Goal: Information Seeking & Learning: Learn about a topic

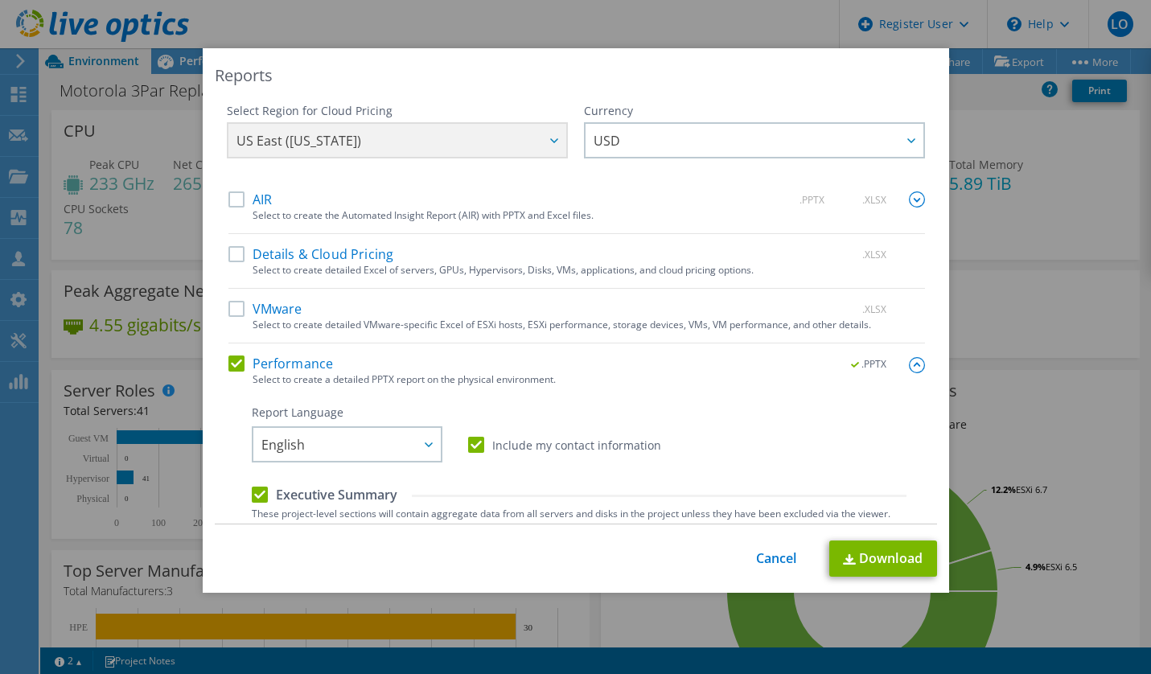
select select "USD"
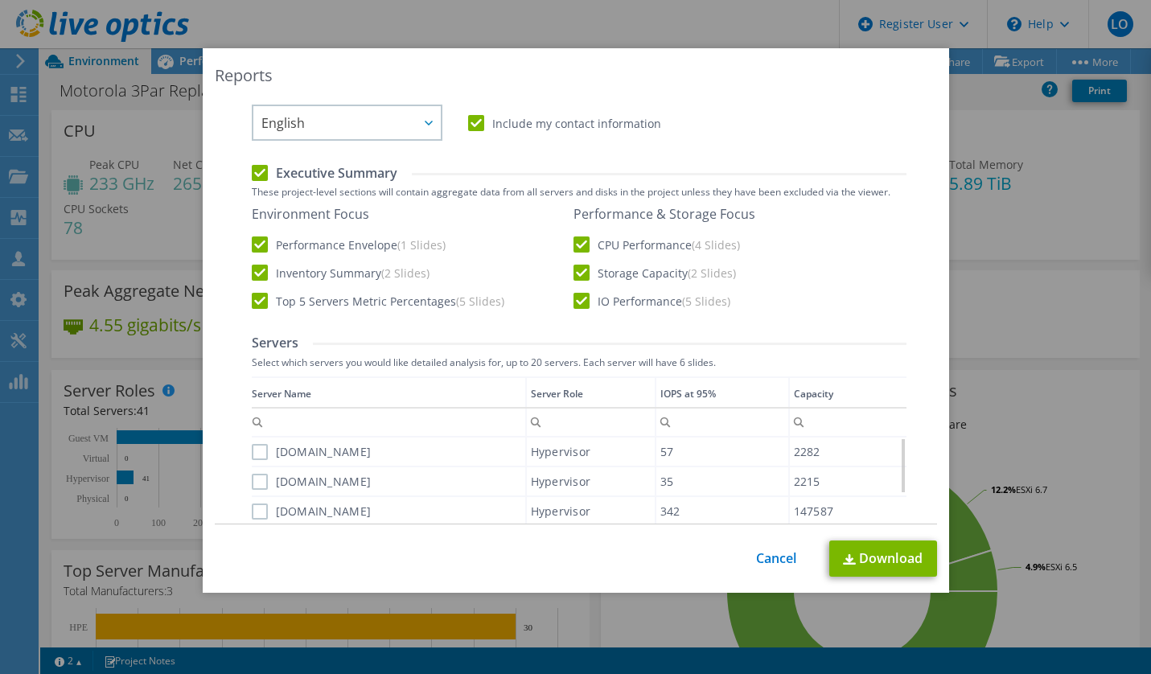
click at [764, 570] on div "This process may take a while, please wait... Cancel Download" at bounding box center [576, 559] width 722 height 36
click at [768, 559] on link "Cancel" at bounding box center [776, 558] width 41 height 15
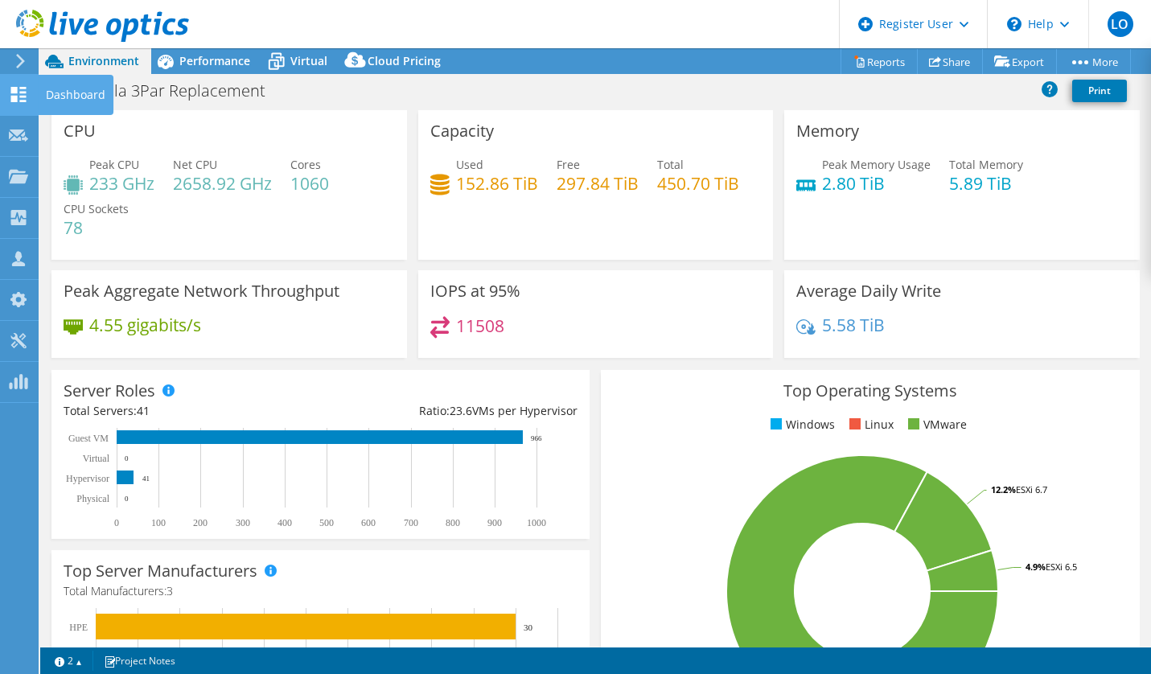
click at [49, 97] on div "Dashboard" at bounding box center [76, 95] width 76 height 40
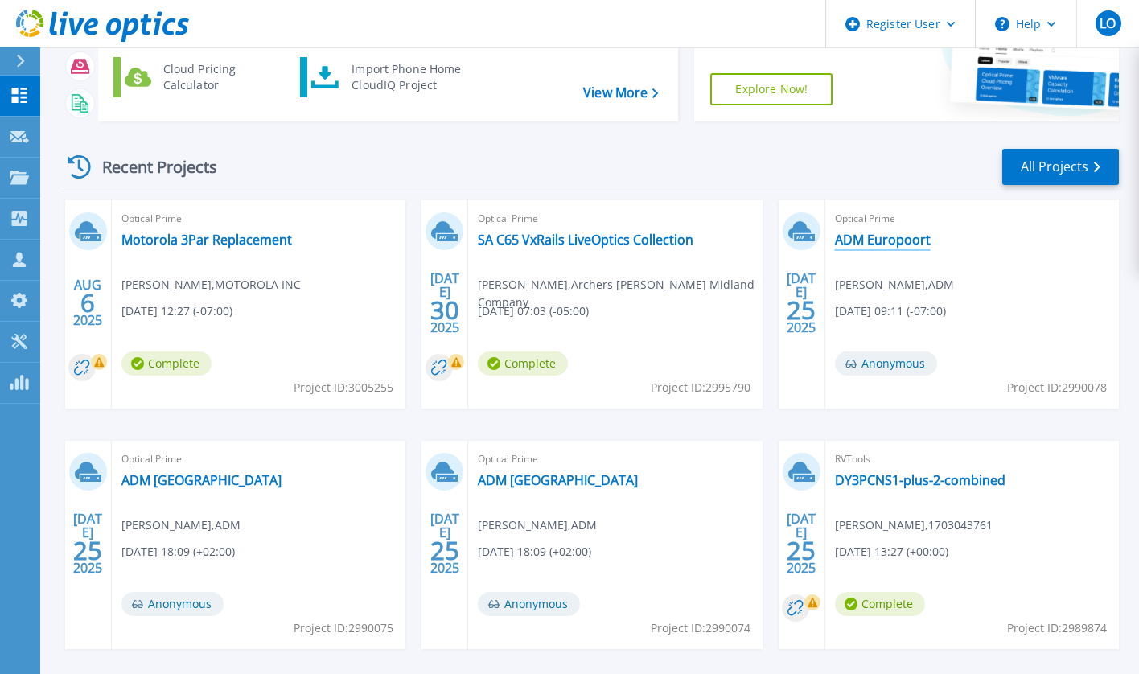
scroll to position [56, 0]
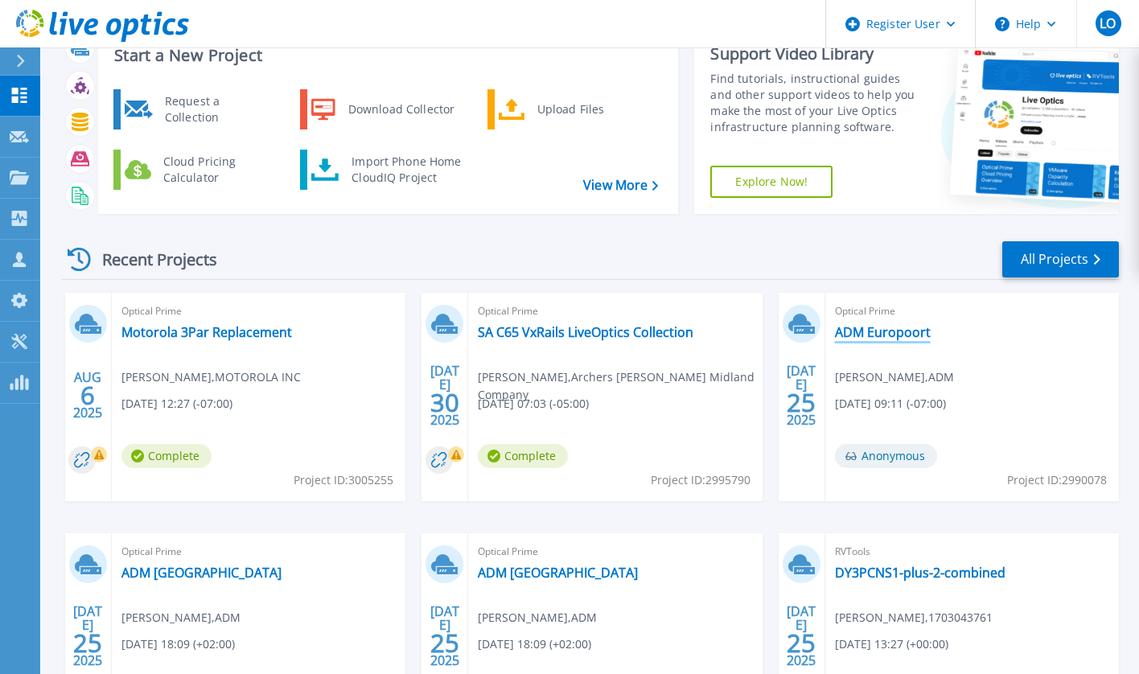
click at [863, 329] on link "ADM Europoort" at bounding box center [883, 332] width 96 height 16
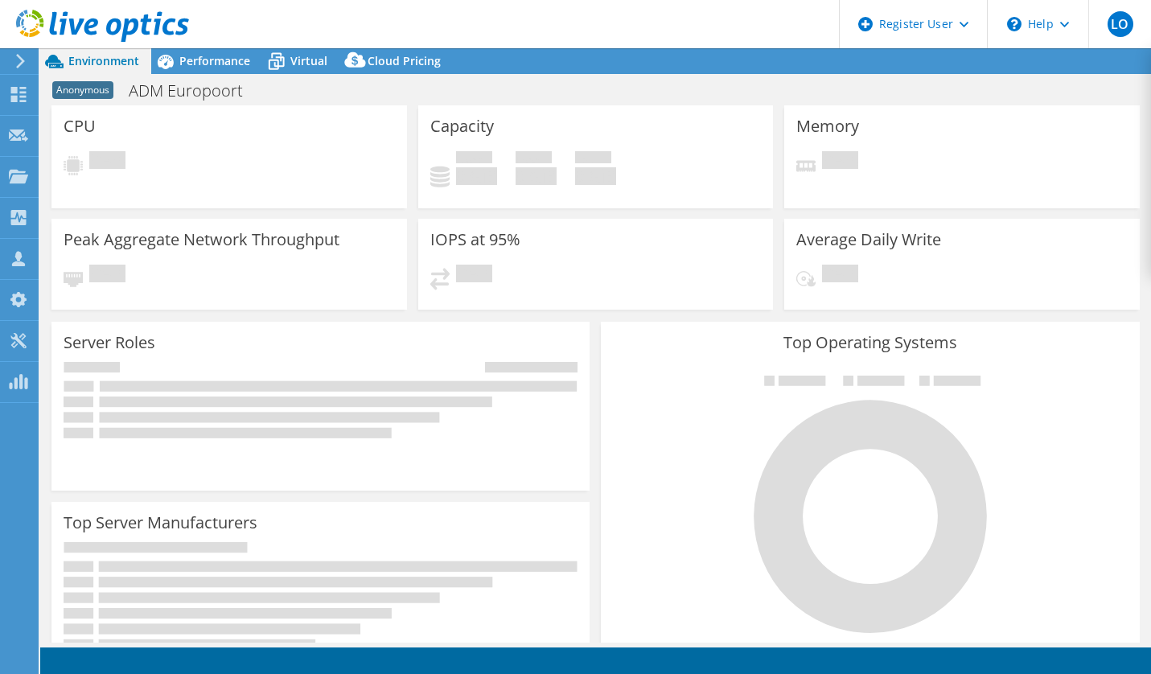
select select "USD"
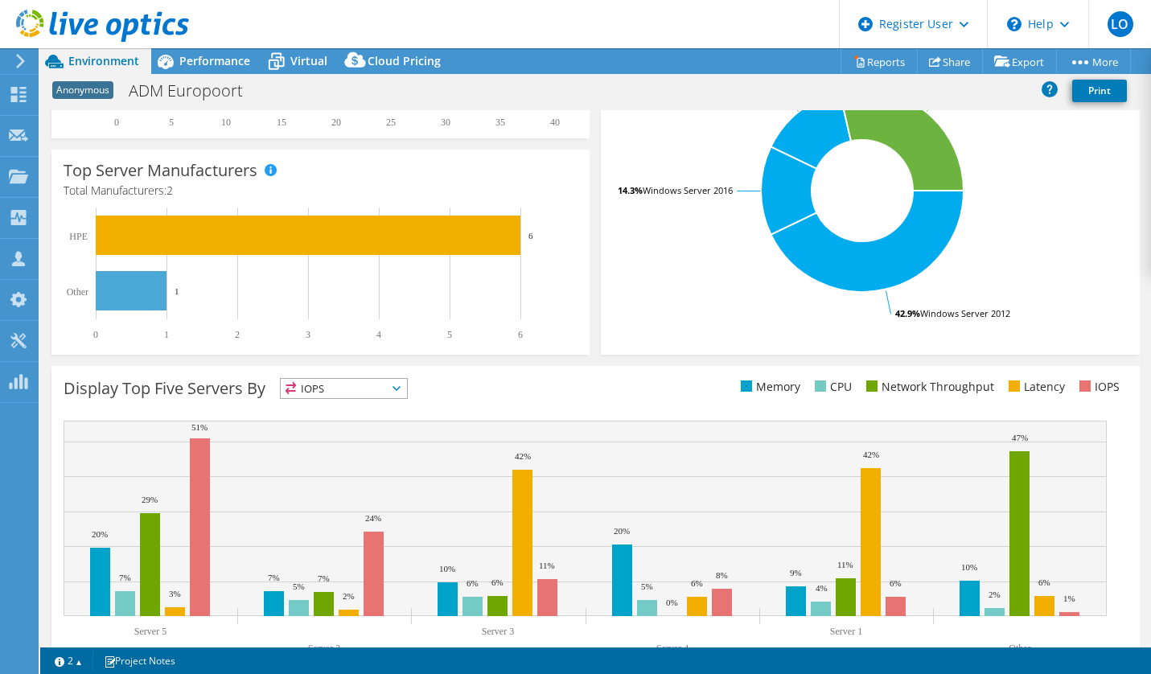
scroll to position [402, 0]
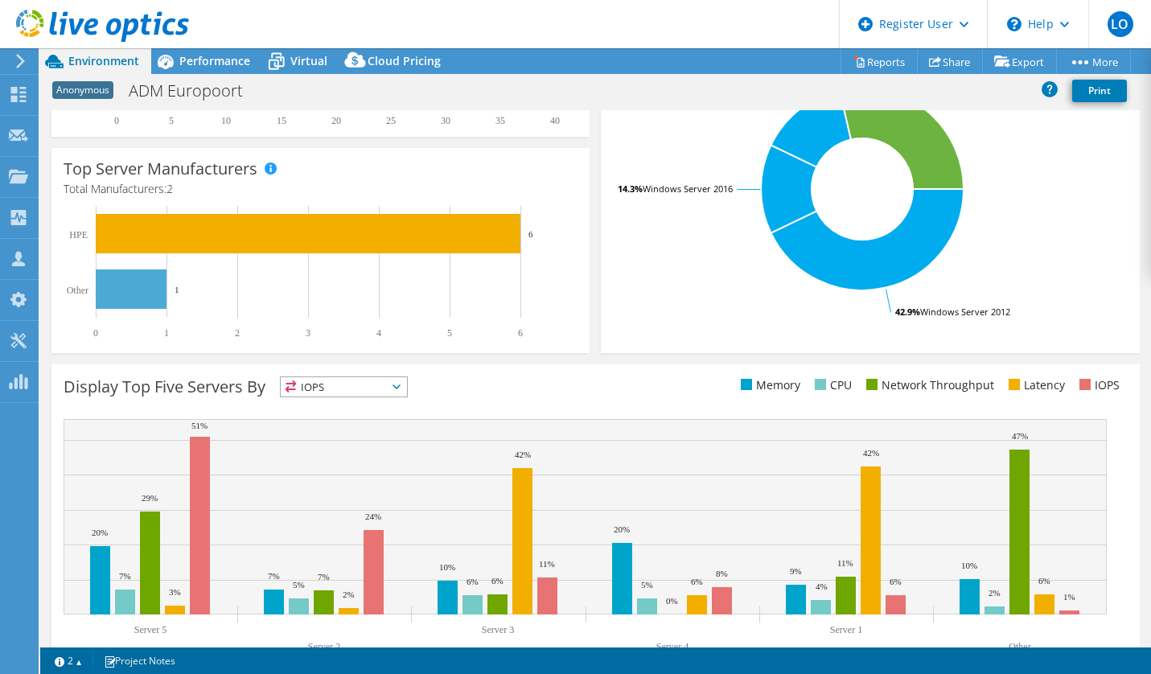
click at [450, 655] on div "1 2 Project Notes" at bounding box center [321, 661] width 549 height 20
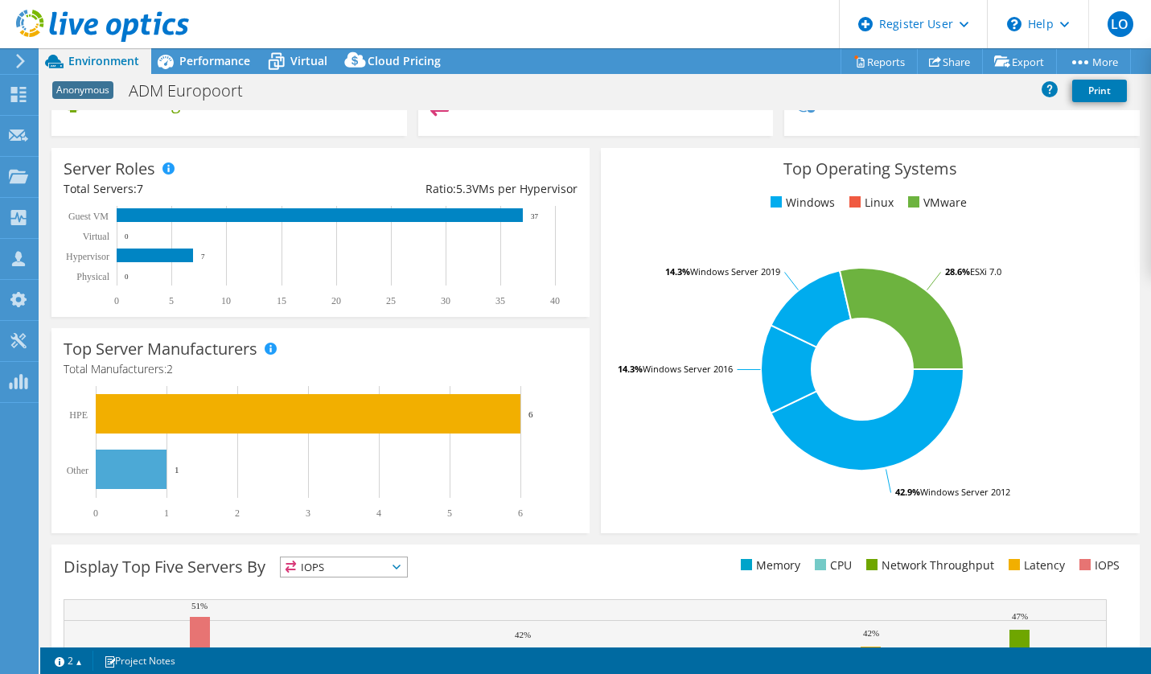
scroll to position [241, 0]
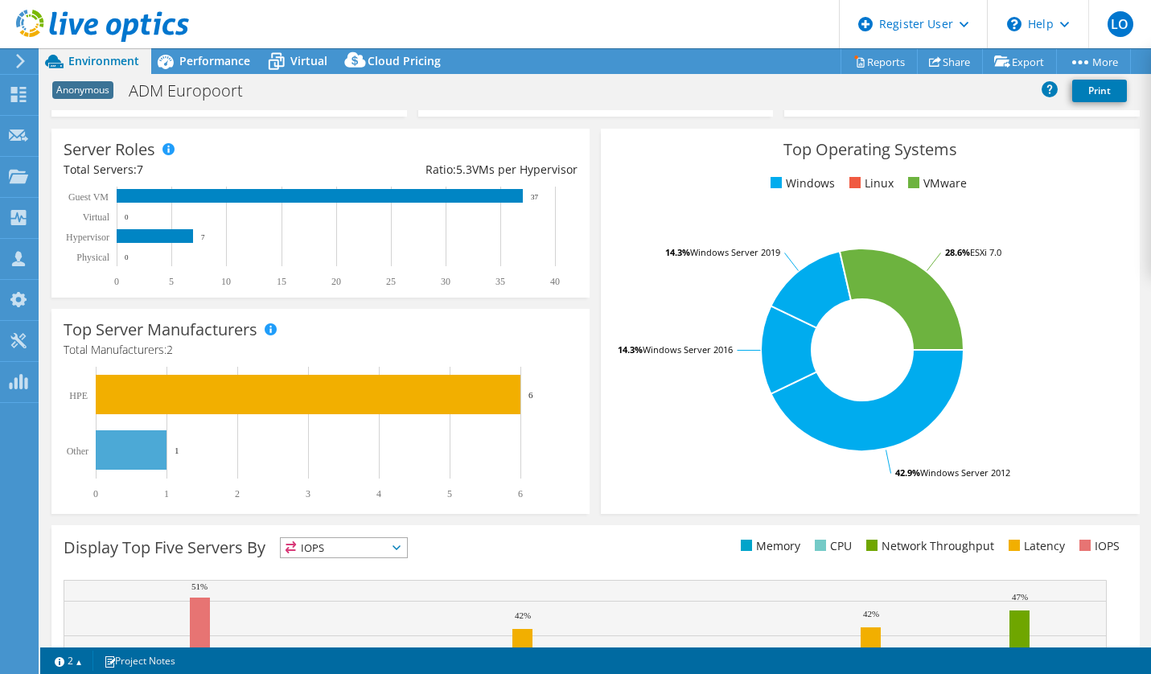
click at [328, 310] on div "Top Server Manufacturers Manufacturers are shown for physical servers and hyper…" at bounding box center [320, 411] width 538 height 205
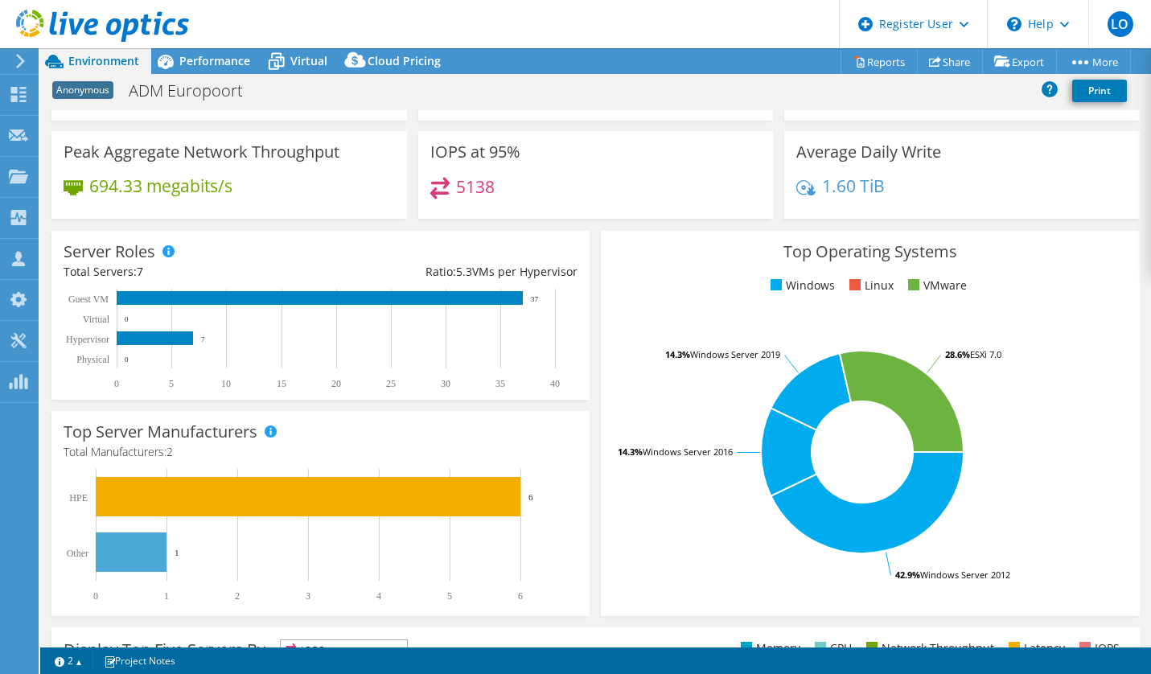
scroll to position [80, 0]
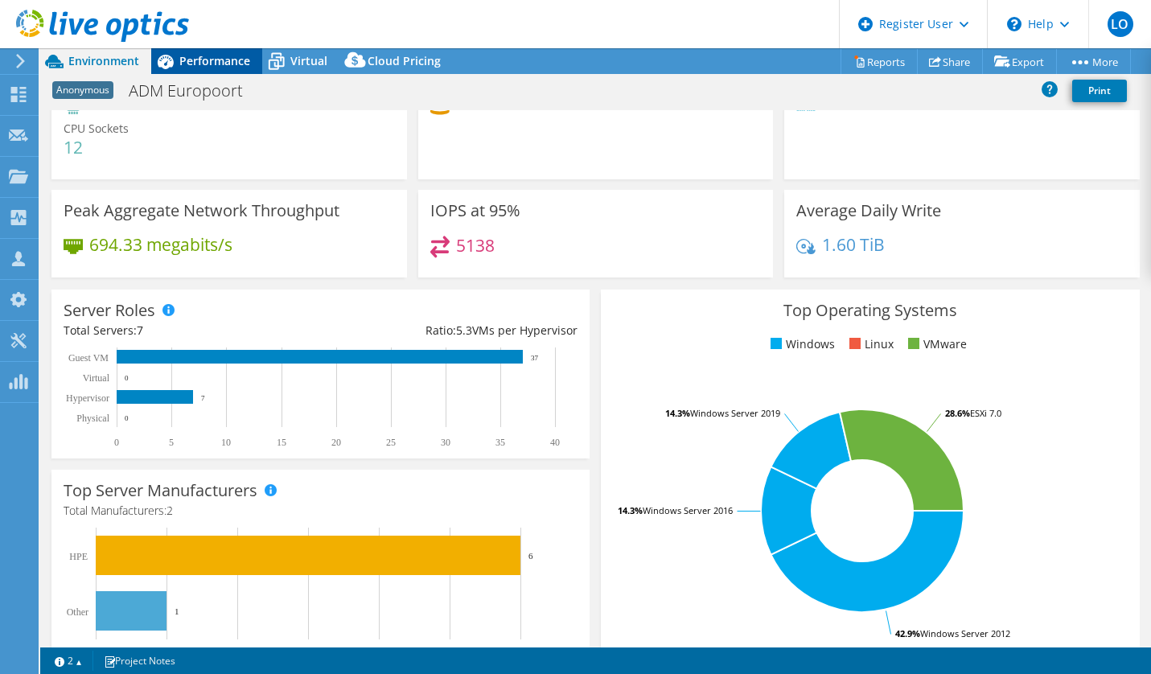
click at [214, 58] on span "Performance" at bounding box center [214, 60] width 71 height 15
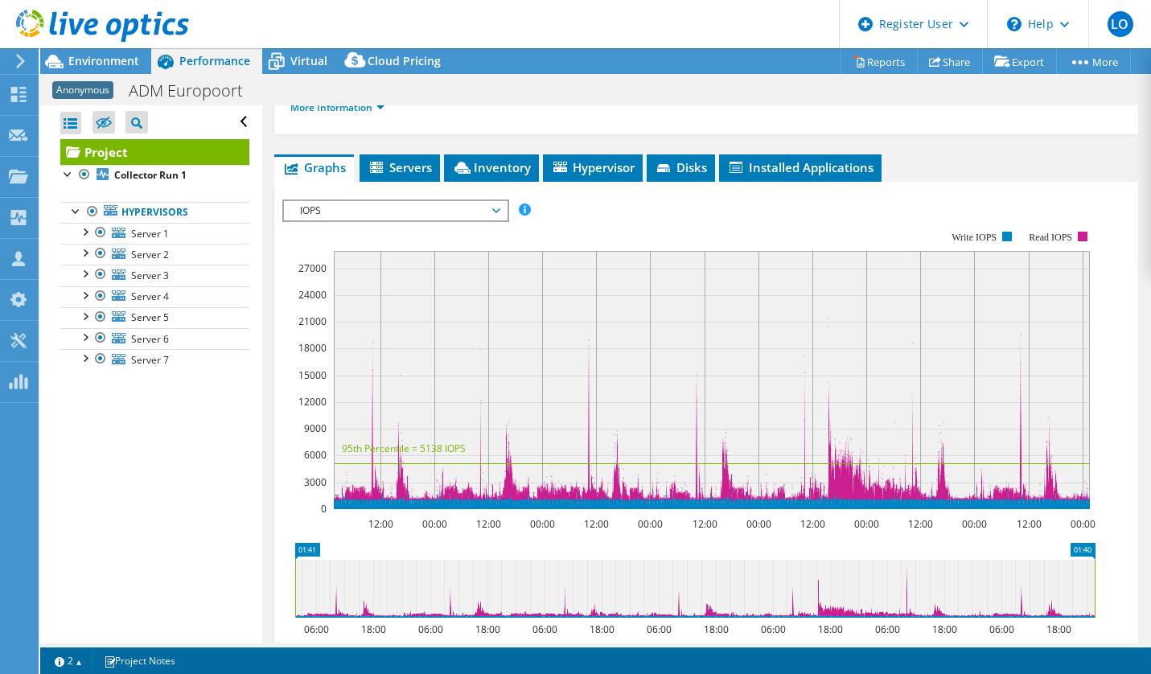
scroll to position [161, 0]
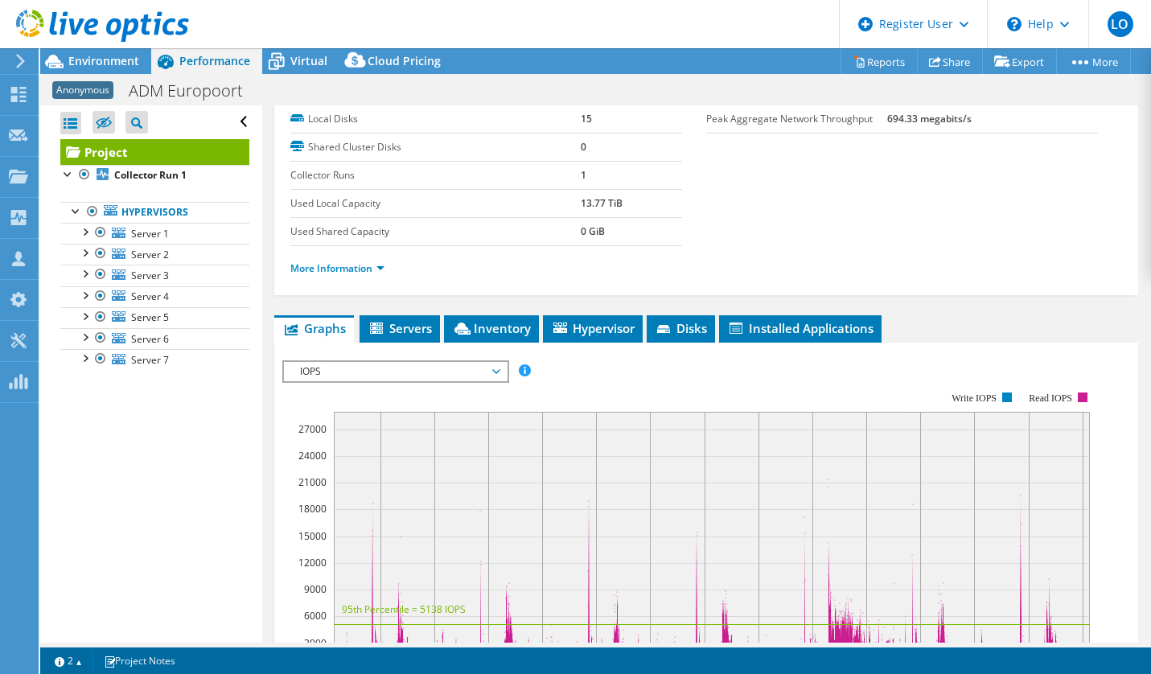
click at [375, 372] on span "IOPS" at bounding box center [395, 371] width 207 height 19
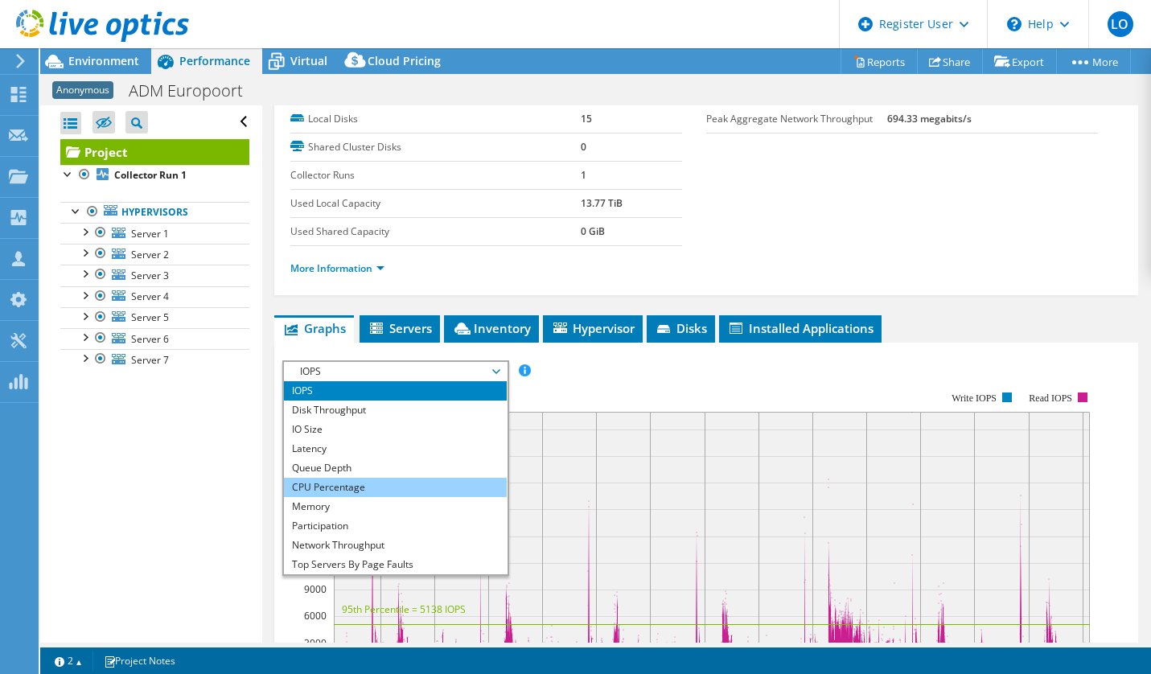
click at [340, 489] on li "CPU Percentage" at bounding box center [395, 487] width 223 height 19
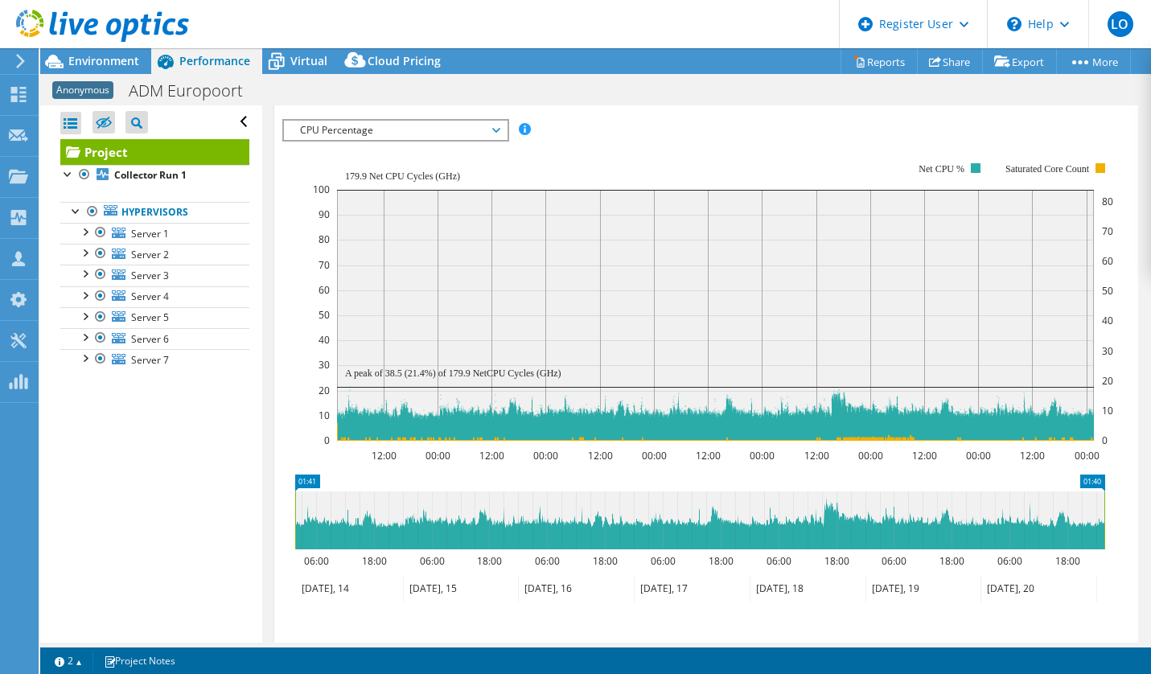
scroll to position [0, 0]
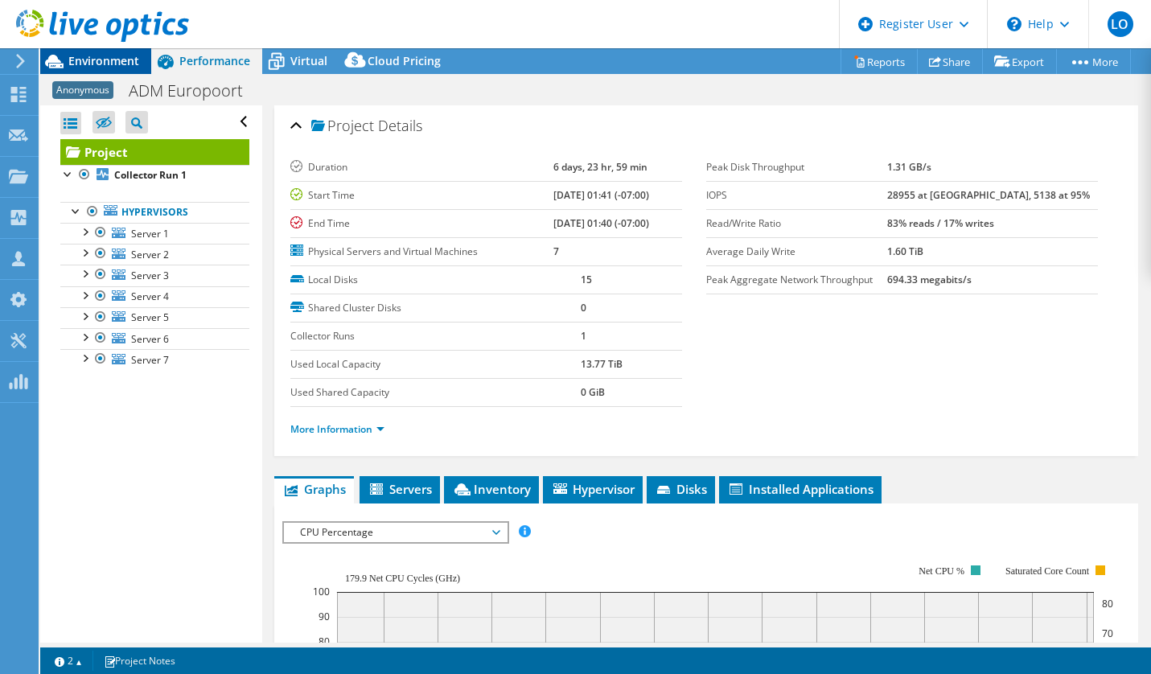
click at [117, 62] on span "Environment" at bounding box center [103, 60] width 71 height 15
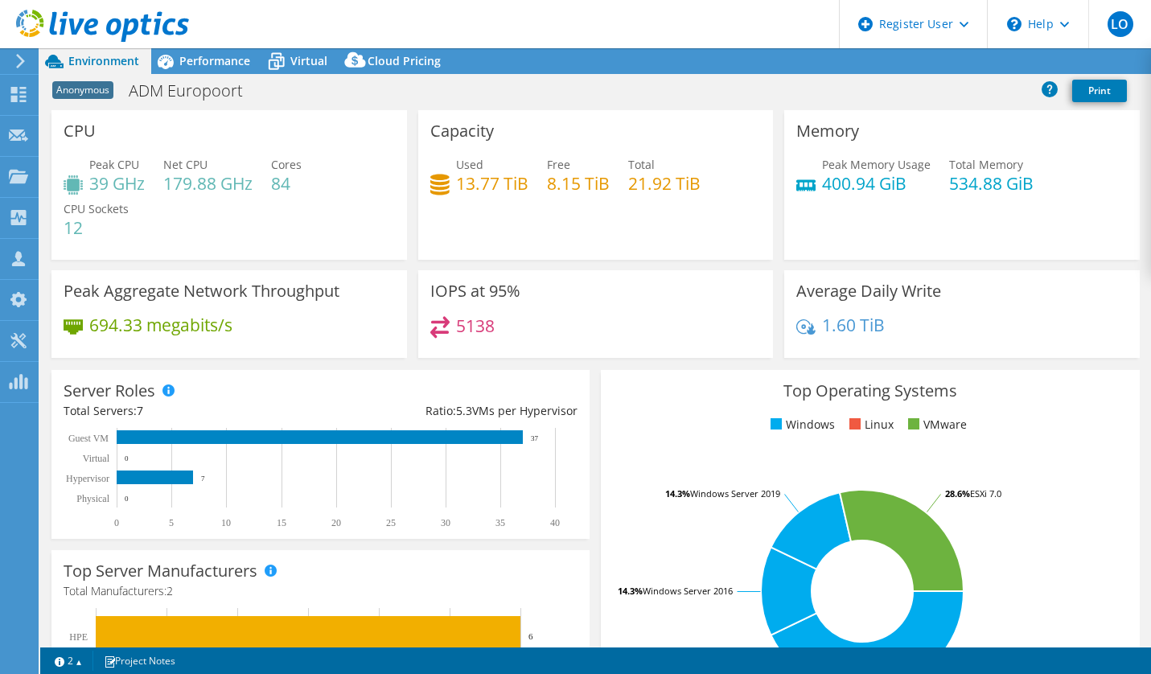
select select "USD"
